Goal: Task Accomplishment & Management: Use online tool/utility

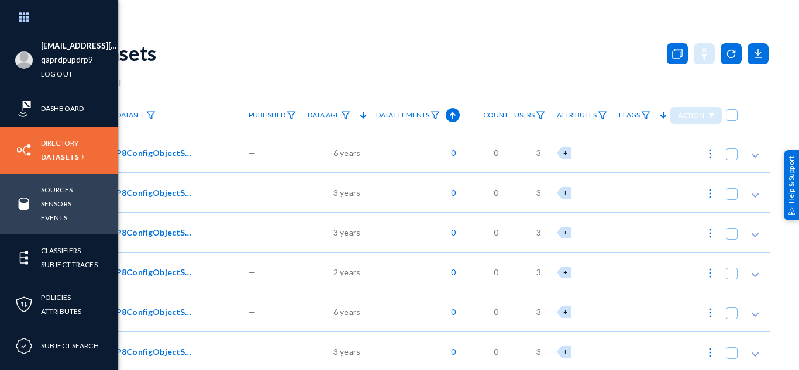
click at [51, 189] on link "Sources" at bounding box center [57, 189] width 32 height 13
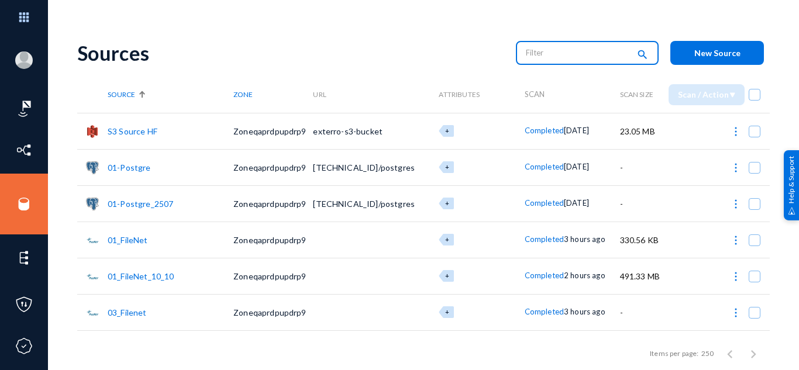
click at [546, 61] on input "text" at bounding box center [577, 53] width 103 height 18
type input "Yam"
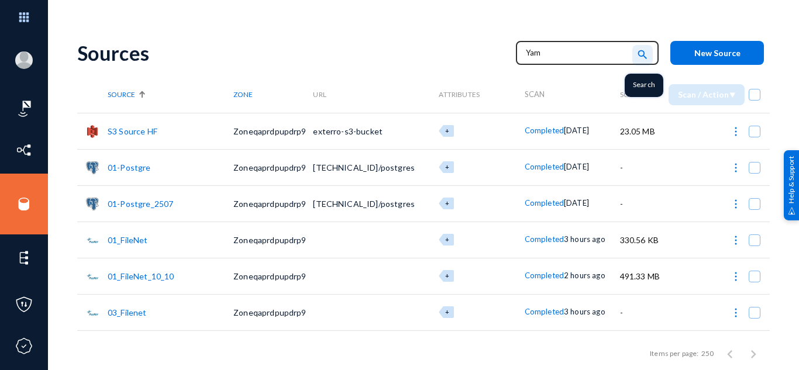
click at [635, 52] on mat-icon "search" at bounding box center [642, 55] width 14 height 16
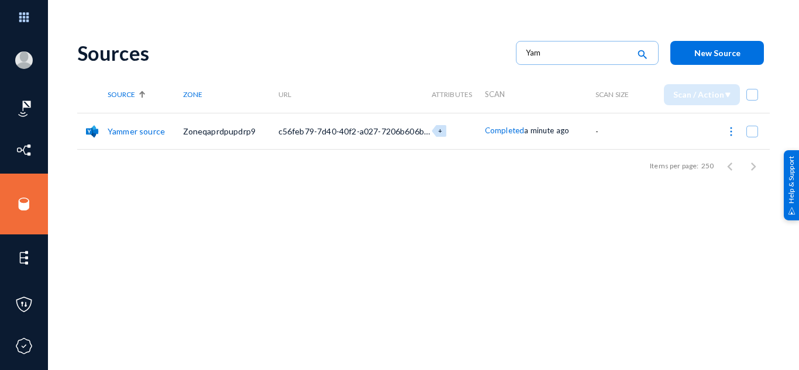
click at [151, 132] on link "Yammer source" at bounding box center [136, 131] width 57 height 10
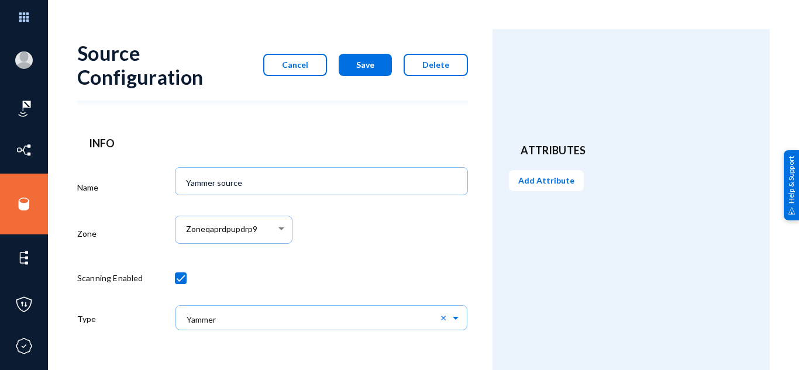
click at [261, 212] on mat-form-field "Zoneqaprdpupdrp9" at bounding box center [234, 236] width 118 height 49
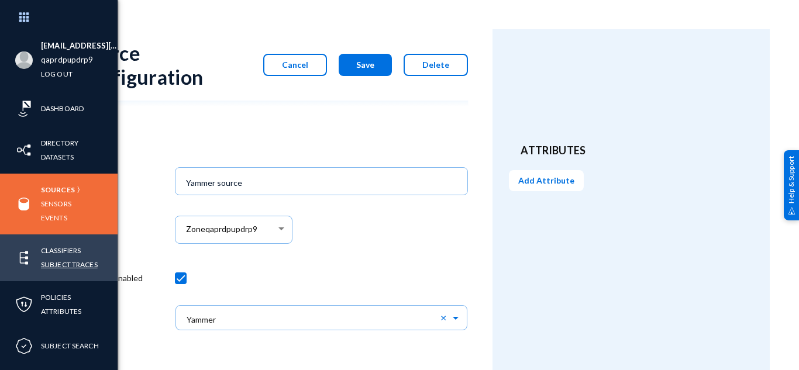
click at [73, 265] on link "Subject Traces" at bounding box center [69, 264] width 57 height 13
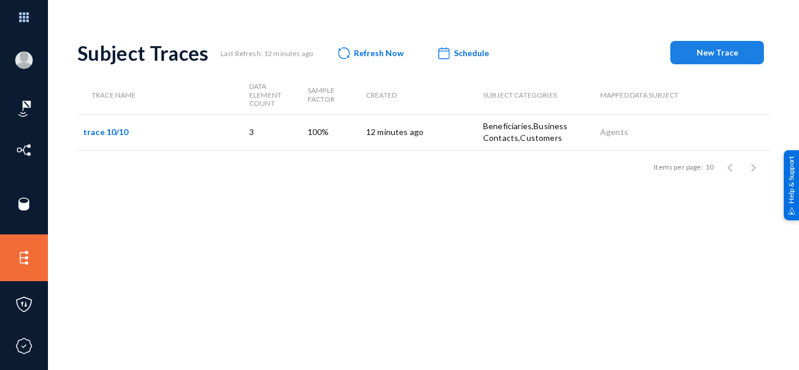
click at [703, 54] on span "New Trace" at bounding box center [717, 52] width 42 height 10
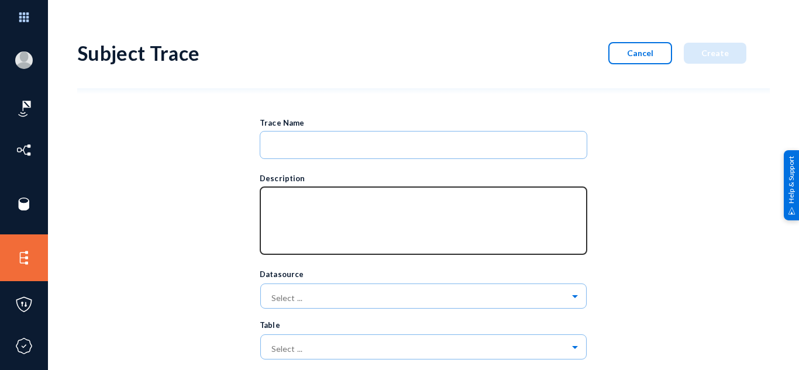
scroll to position [325, 0]
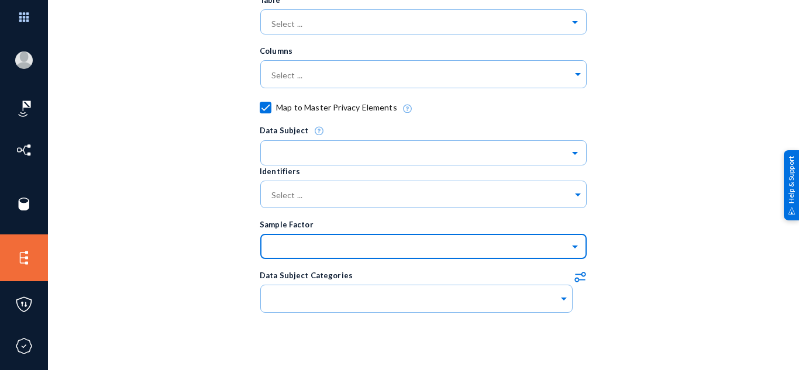
click at [309, 241] on input "text" at bounding box center [429, 246] width 316 height 20
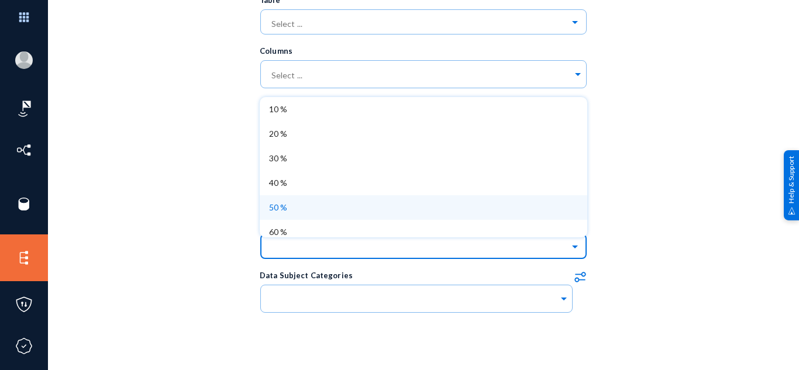
scroll to position [105, 0]
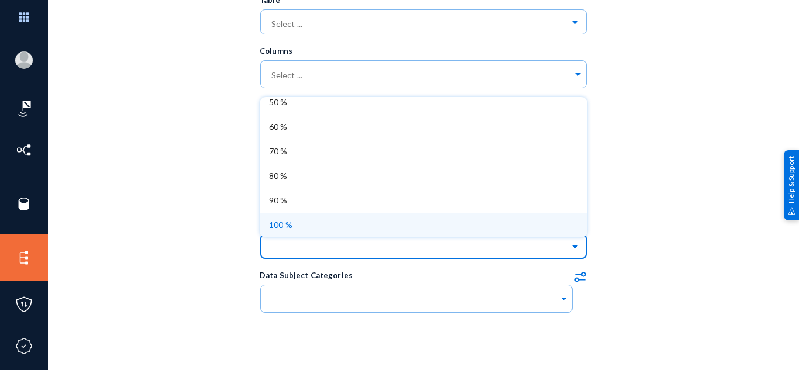
click at [296, 229] on div "100 %" at bounding box center [423, 225] width 327 height 25
